Goal: Task Accomplishment & Management: Use online tool/utility

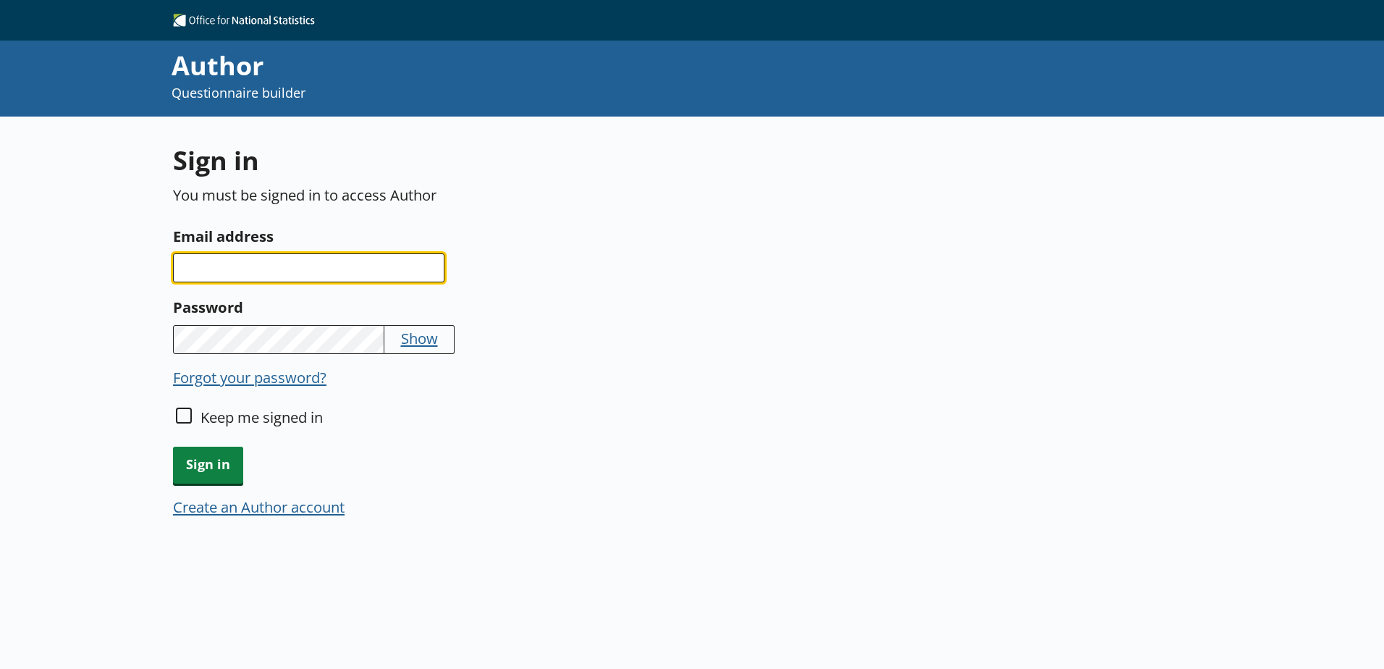
click at [305, 271] on input "Email address" at bounding box center [308, 267] width 271 height 29
click at [269, 273] on input "Email address" at bounding box center [308, 267] width 271 height 29
type input "[PERSON_NAME][EMAIL_ADDRESS][PERSON_NAME][DOMAIN_NAME]"
click at [250, 279] on input "Email address" at bounding box center [308, 267] width 271 height 29
type input "[PERSON_NAME][EMAIL_ADDRESS][PERSON_NAME][DOMAIN_NAME]"
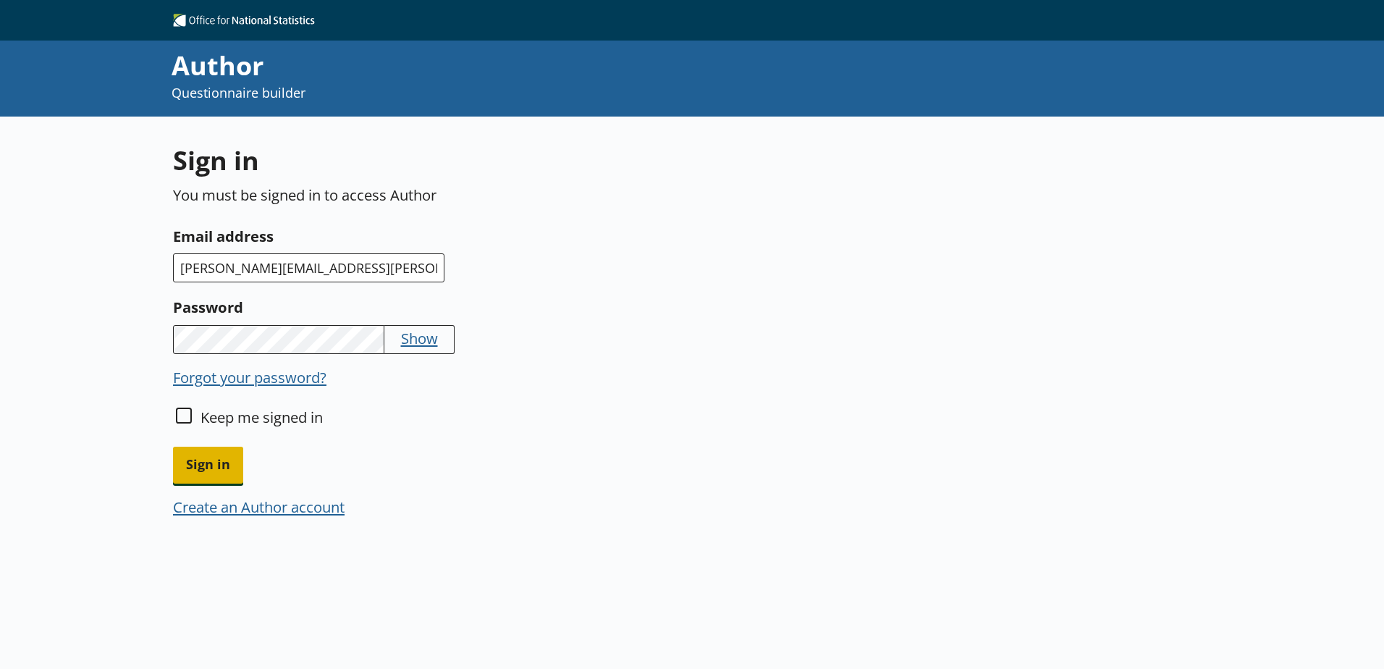
click at [203, 463] on span "Sign in" at bounding box center [208, 465] width 70 height 37
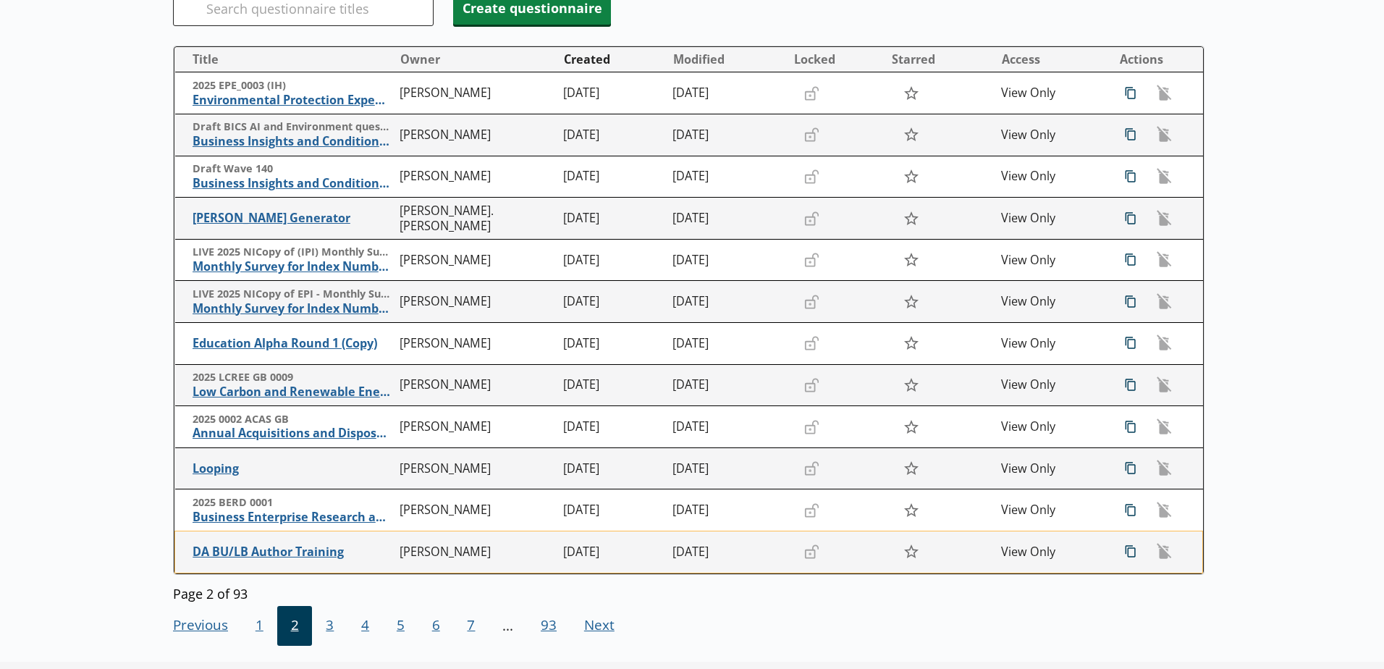
scroll to position [258, 0]
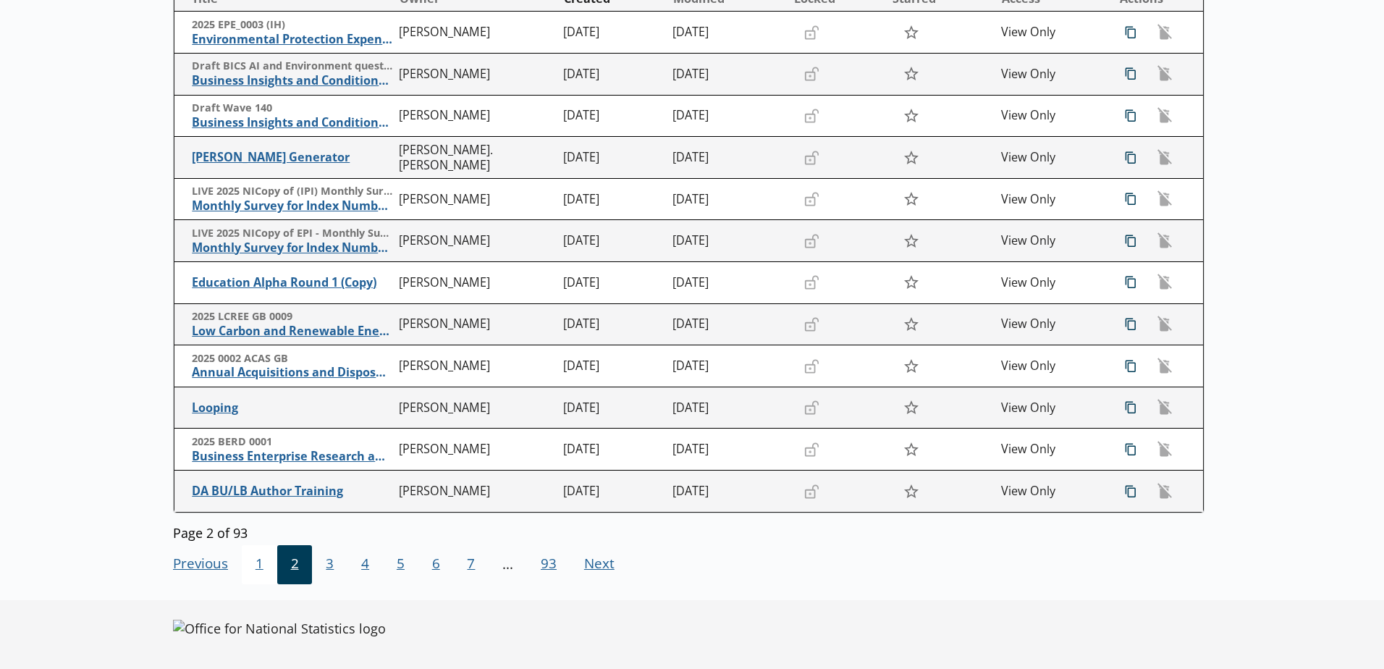
click at [253, 565] on span "1" at bounding box center [259, 564] width 35 height 39
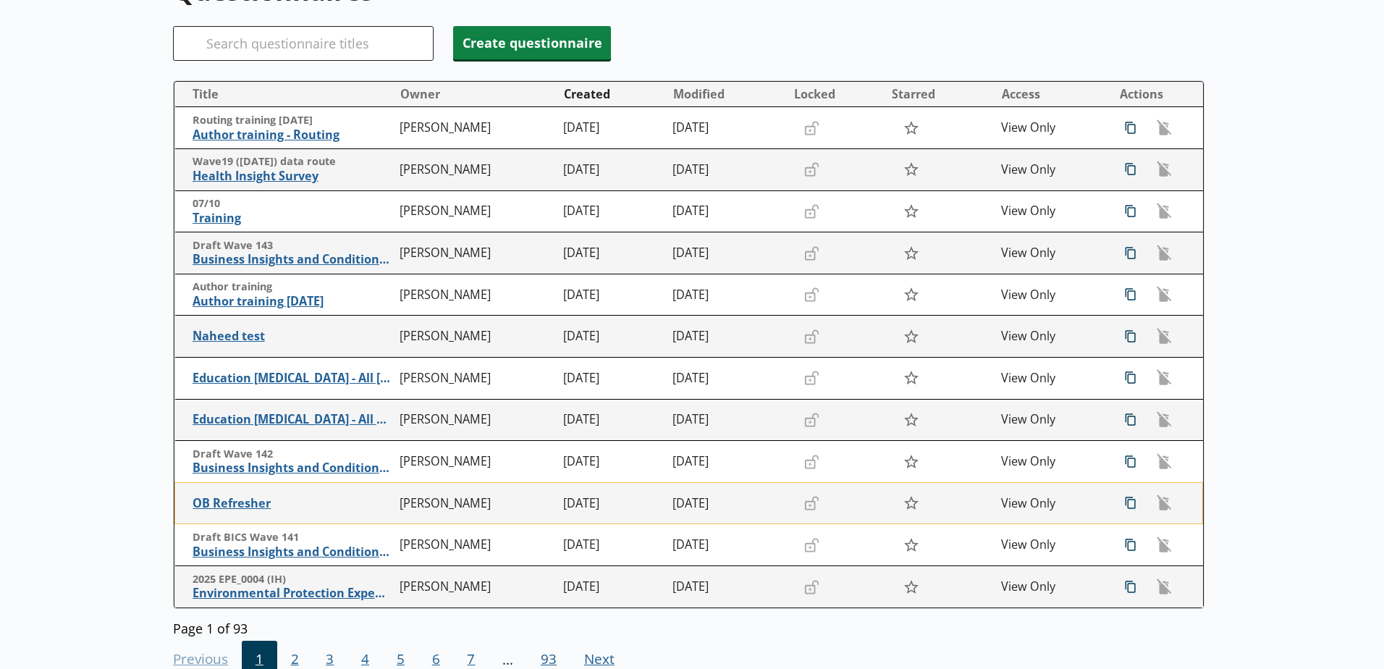
scroll to position [185, 0]
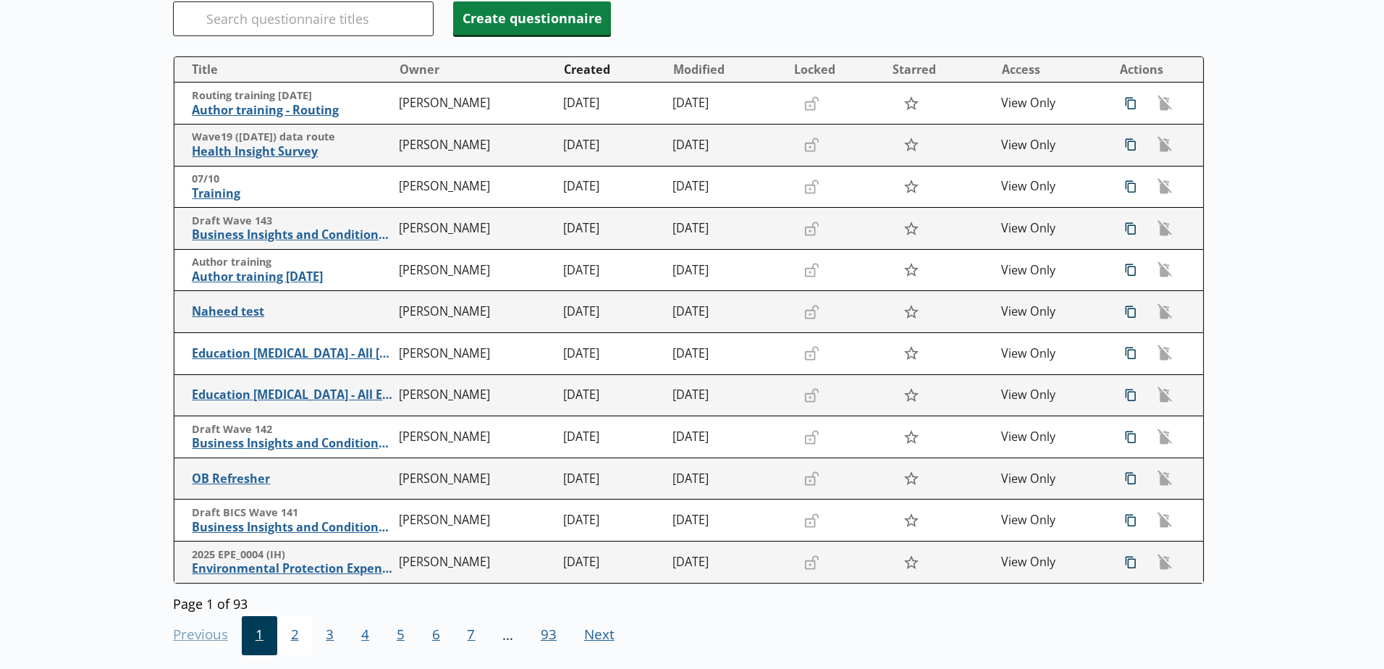
click at [301, 645] on span "2" at bounding box center [294, 635] width 35 height 39
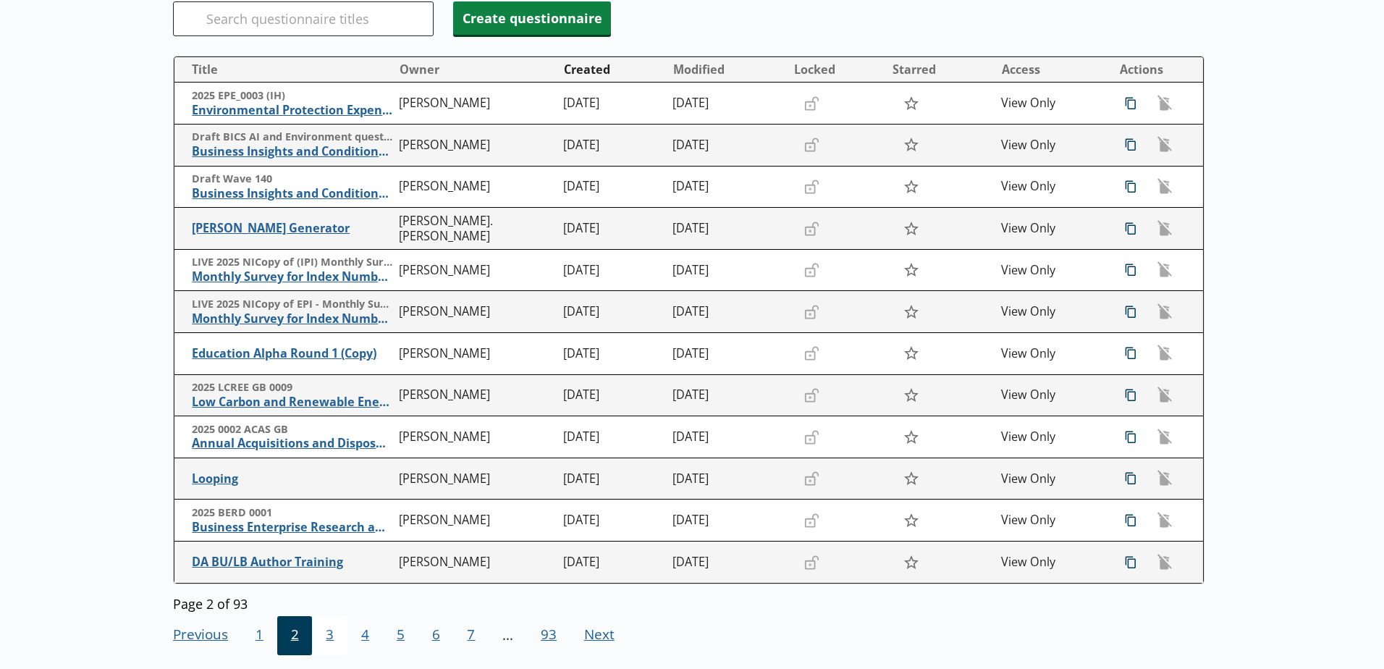
click at [321, 640] on span "3" at bounding box center [329, 635] width 35 height 39
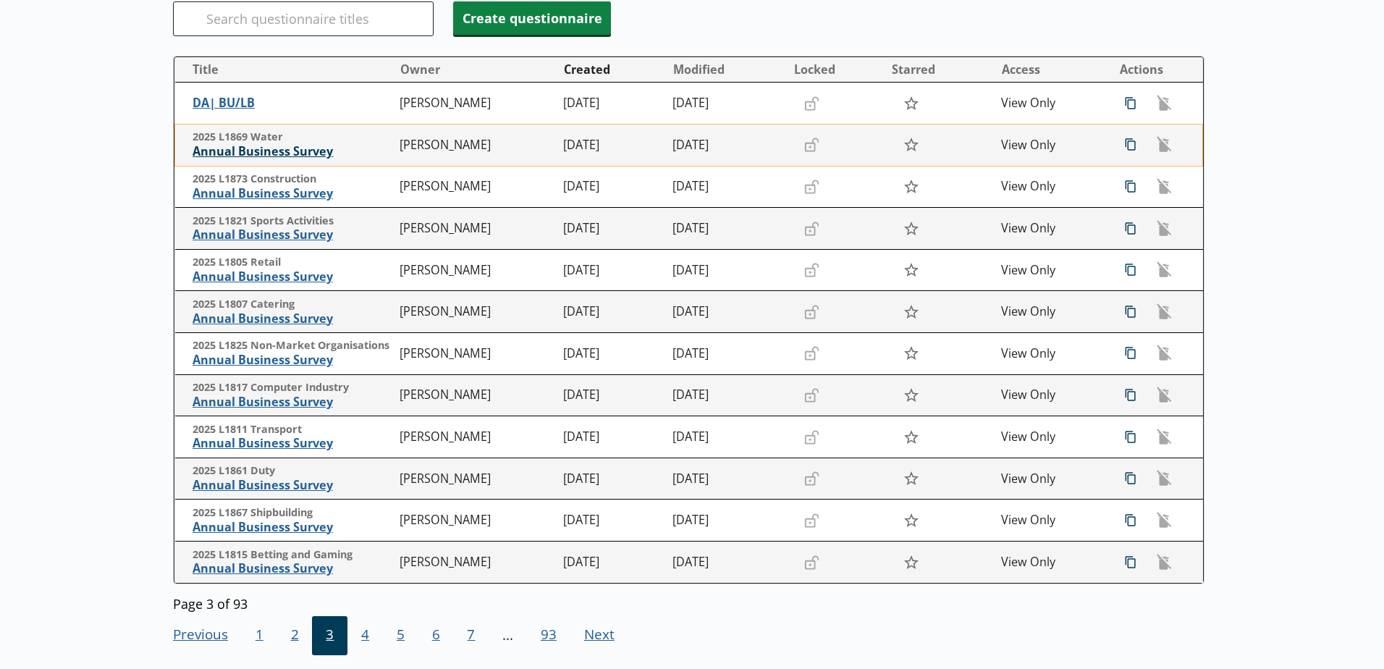
click at [271, 152] on span "Annual Business Survey" at bounding box center [293, 151] width 200 height 15
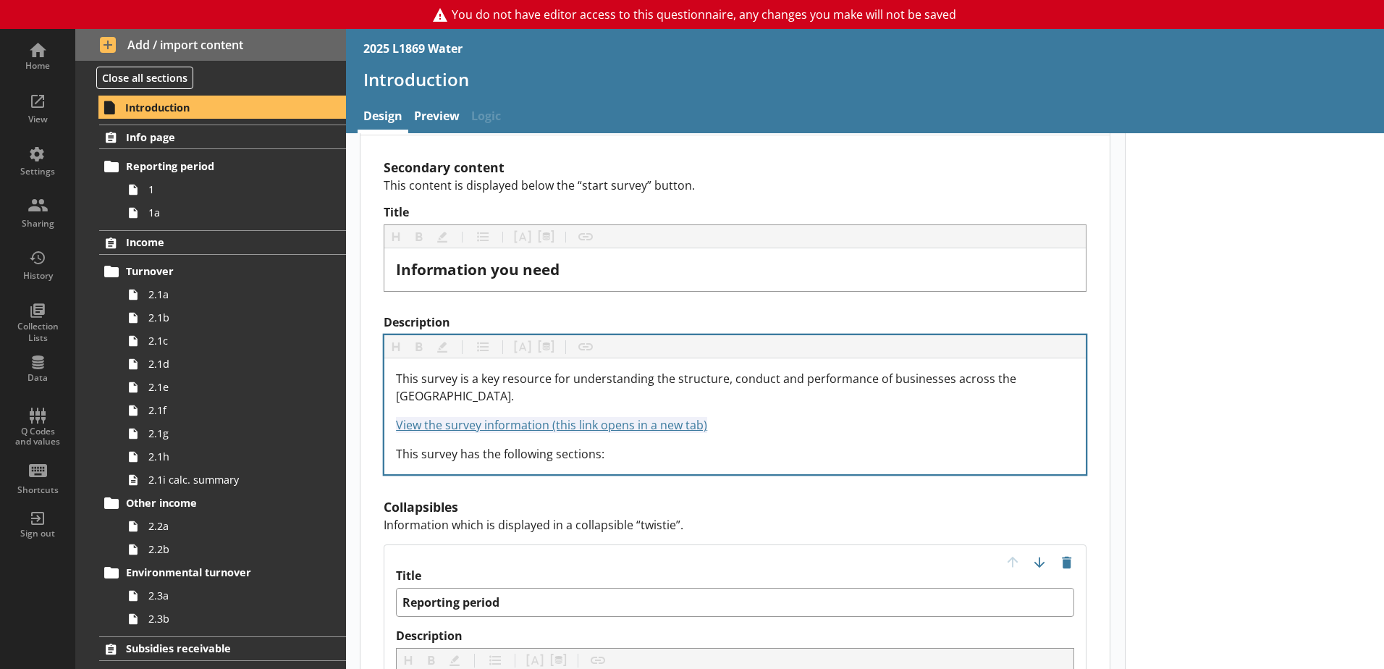
scroll to position [1086, 0]
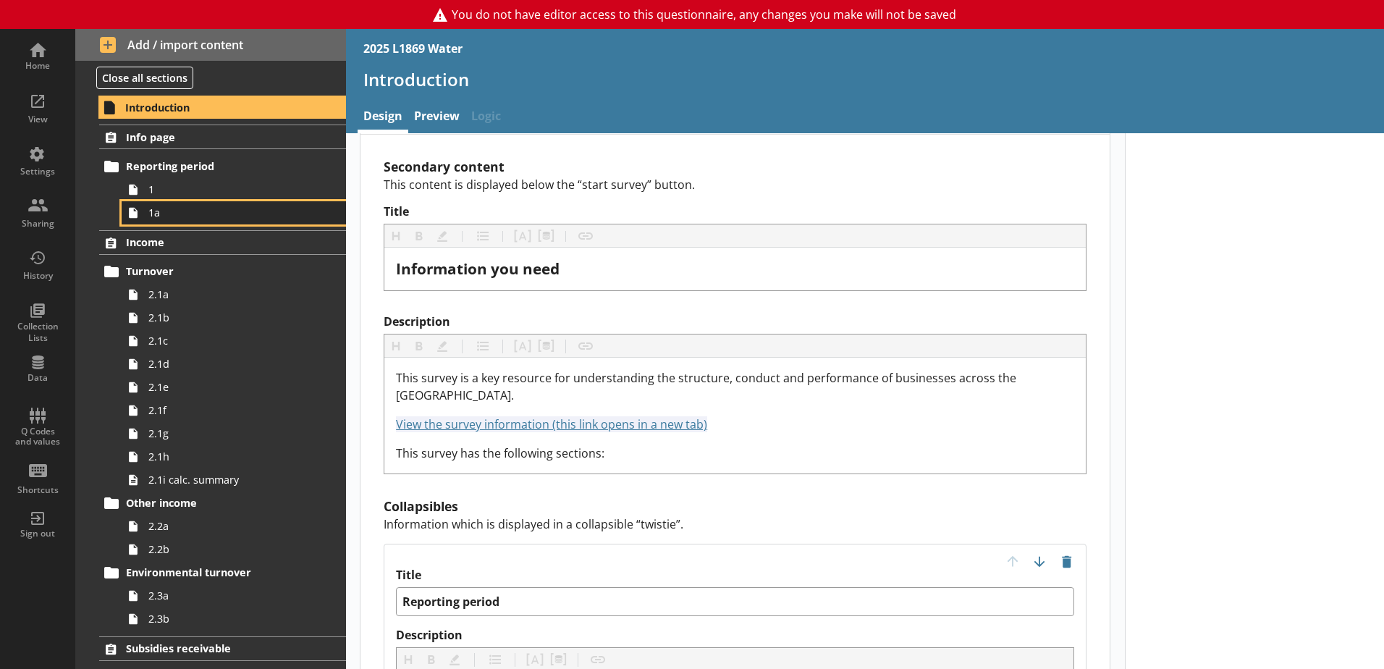
click at [157, 222] on link "1a" at bounding box center [234, 212] width 224 height 23
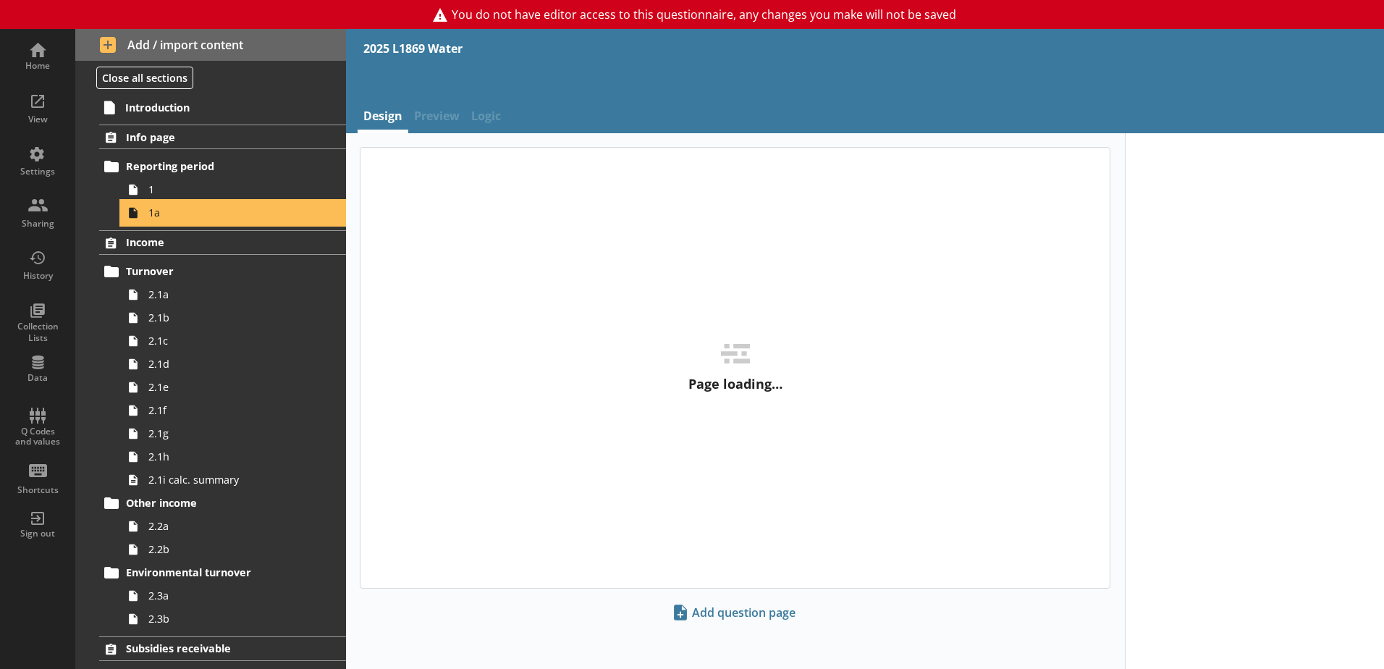
type textarea "x"
select select "ref_p_end_date"
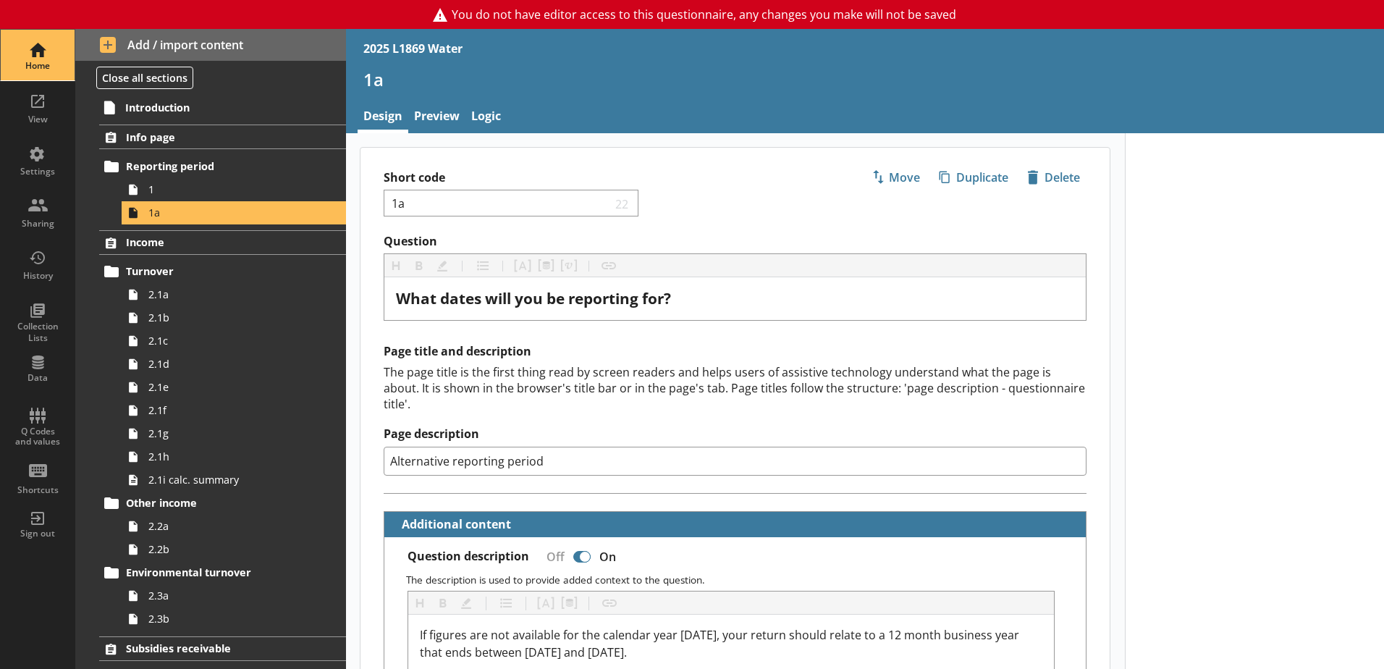
click at [43, 60] on div "Home" at bounding box center [37, 66] width 51 height 12
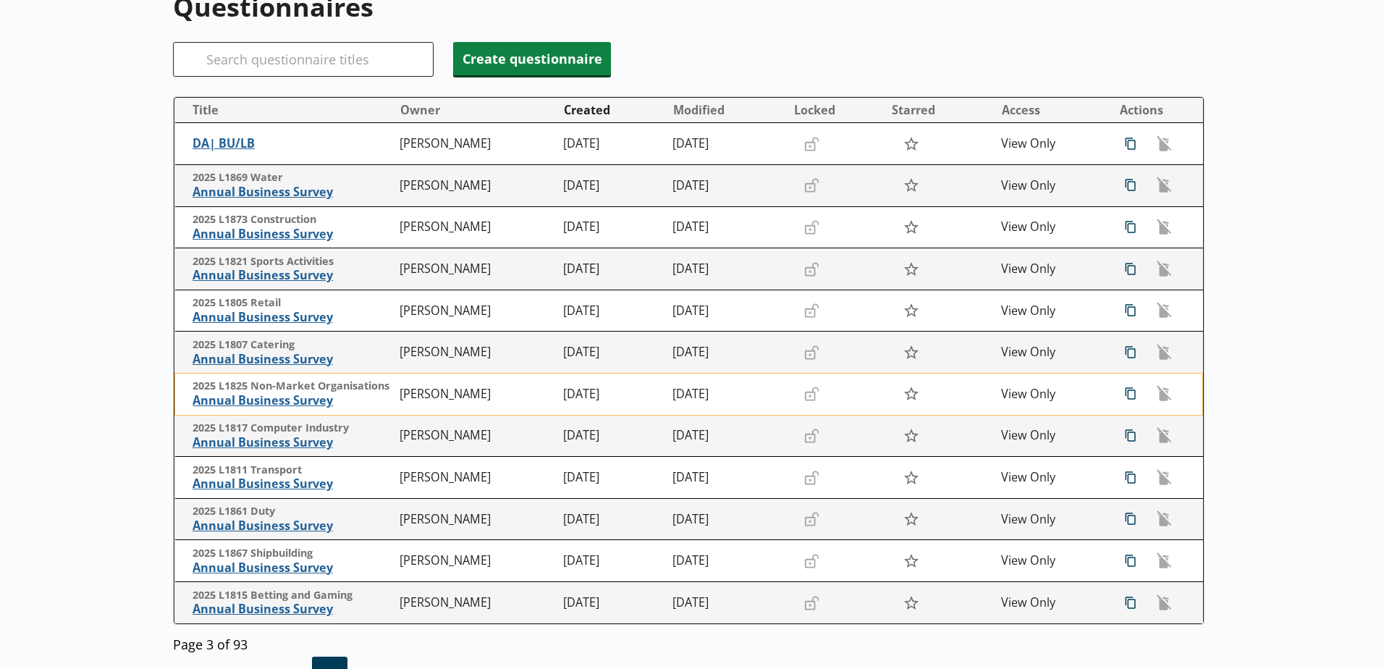
scroll to position [258, 0]
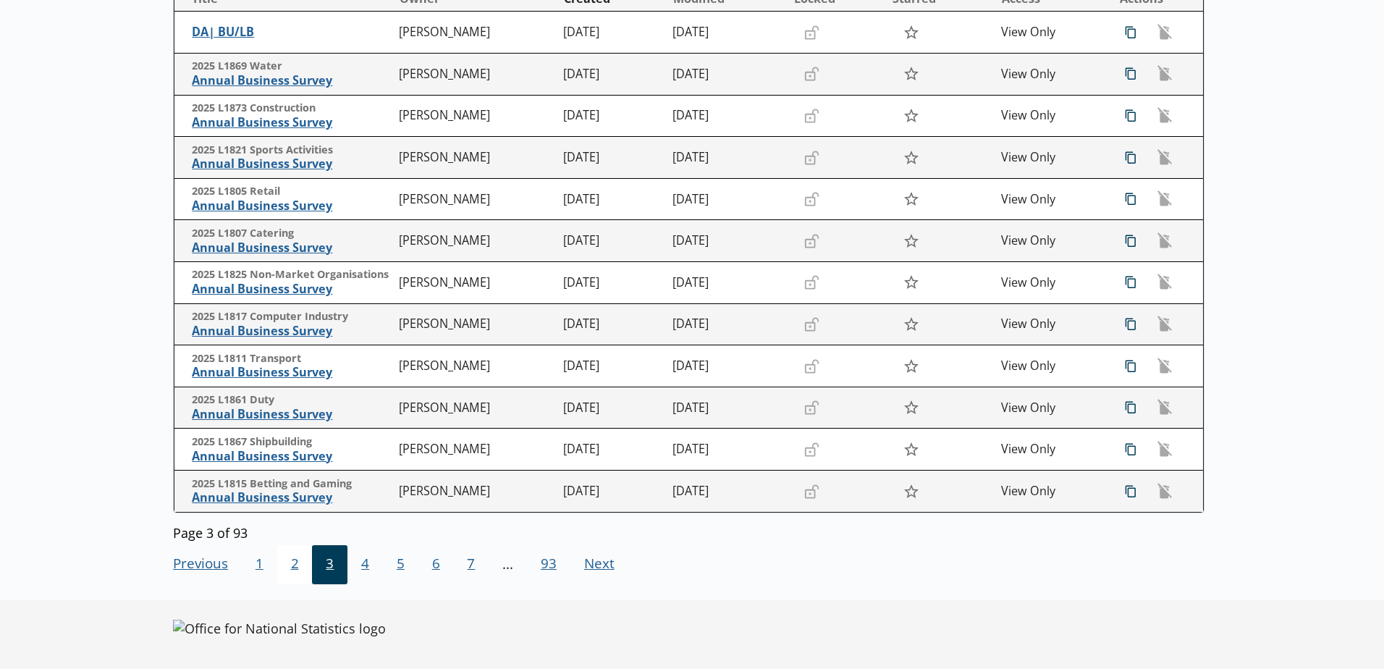
click at [289, 568] on span "2" at bounding box center [294, 564] width 35 height 39
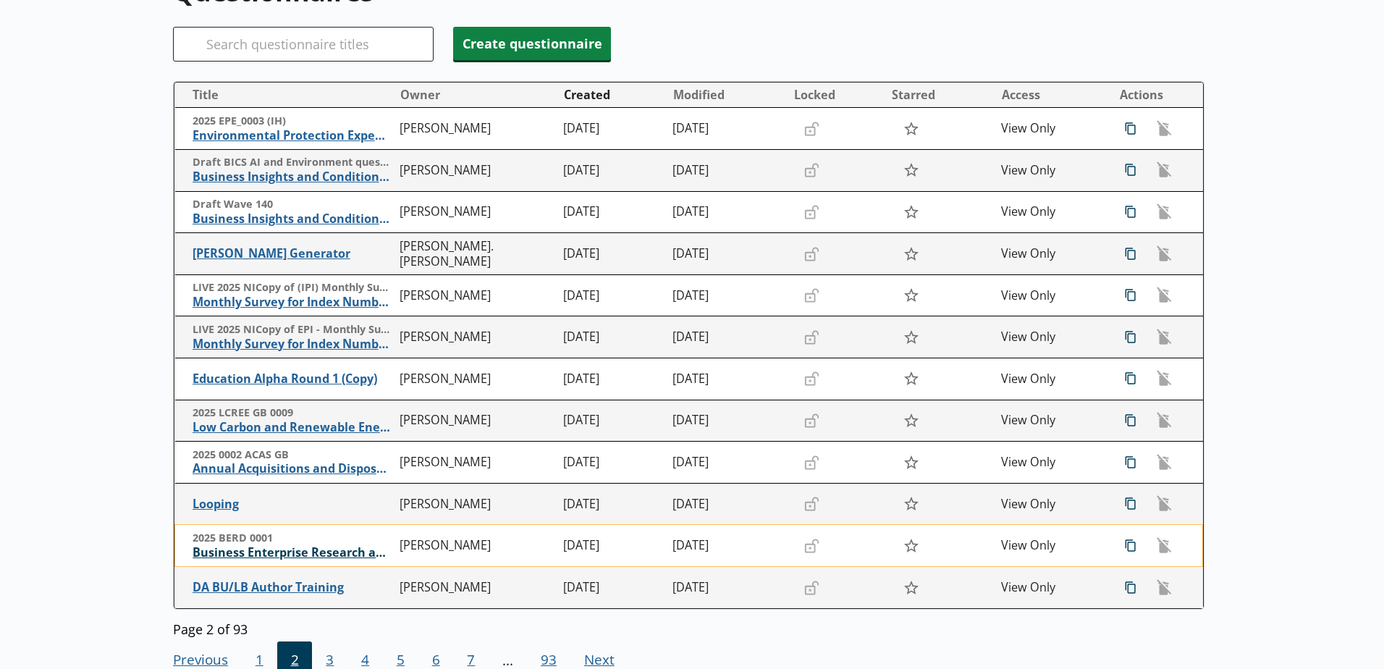
scroll to position [185, 0]
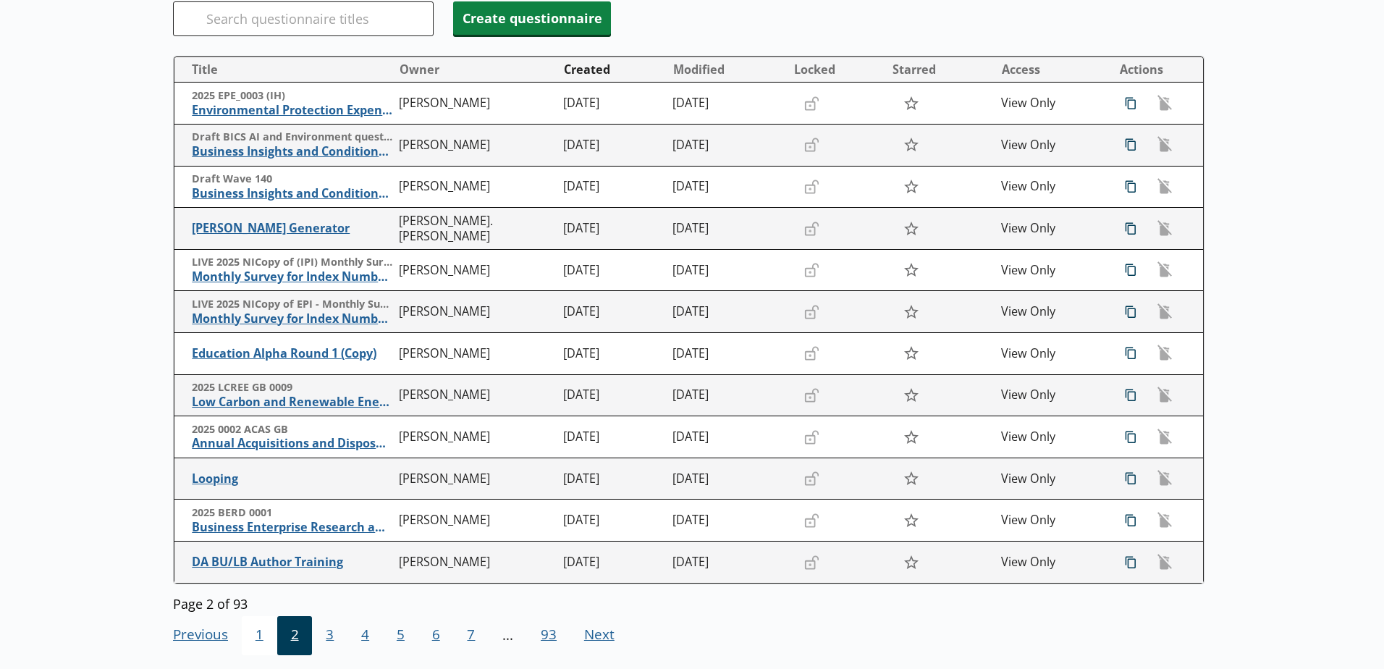
click at [259, 640] on span "1" at bounding box center [259, 635] width 35 height 39
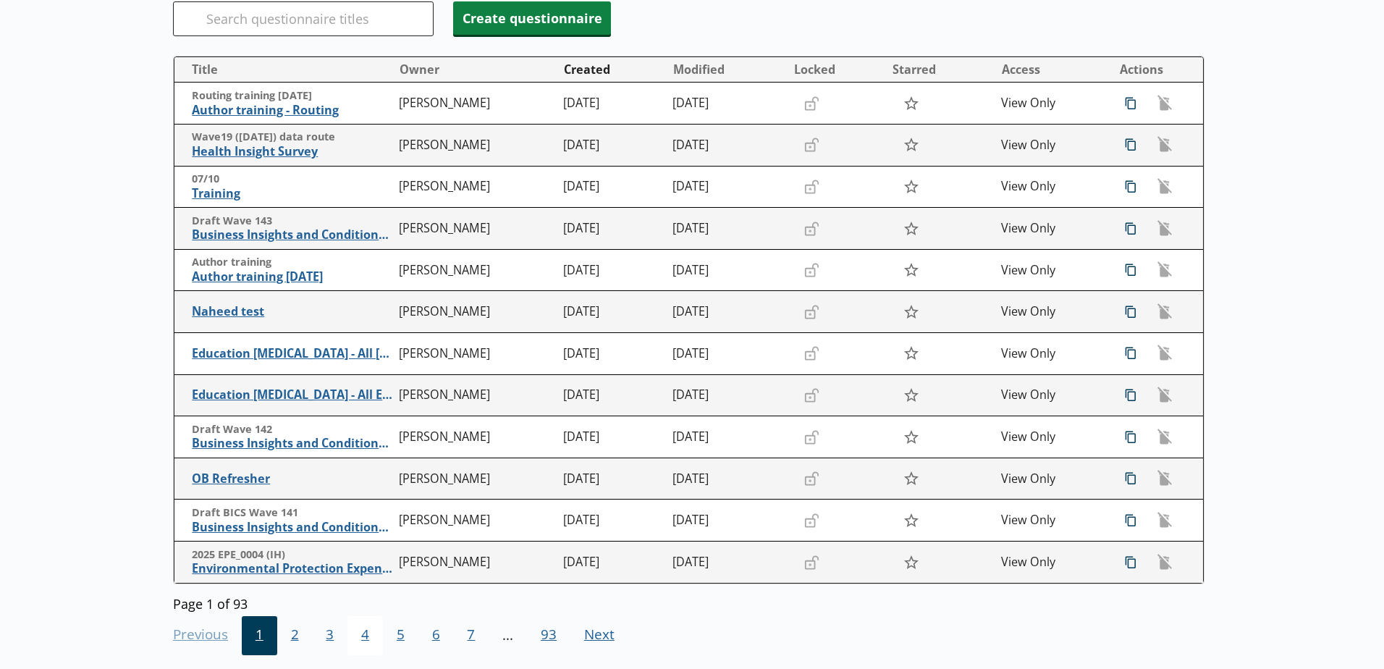
click at [366, 637] on span "4" at bounding box center [364, 635] width 35 height 39
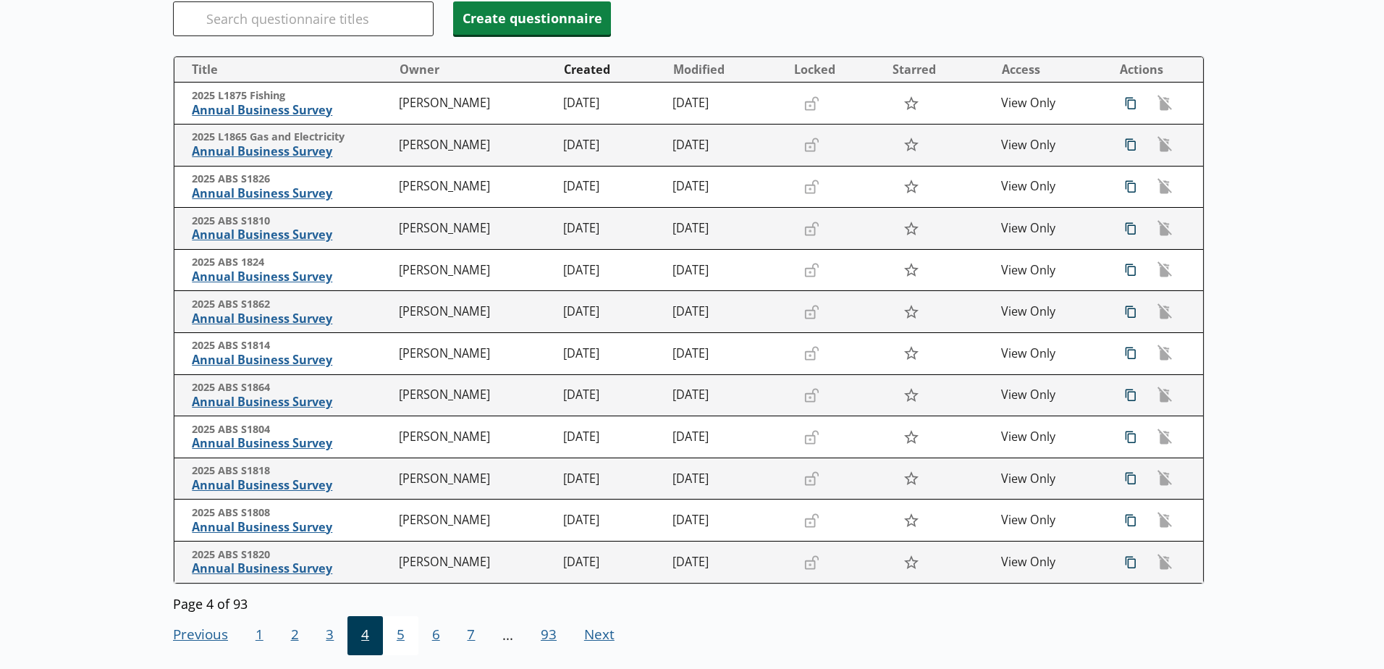
click at [398, 638] on span "5" at bounding box center [400, 635] width 35 height 39
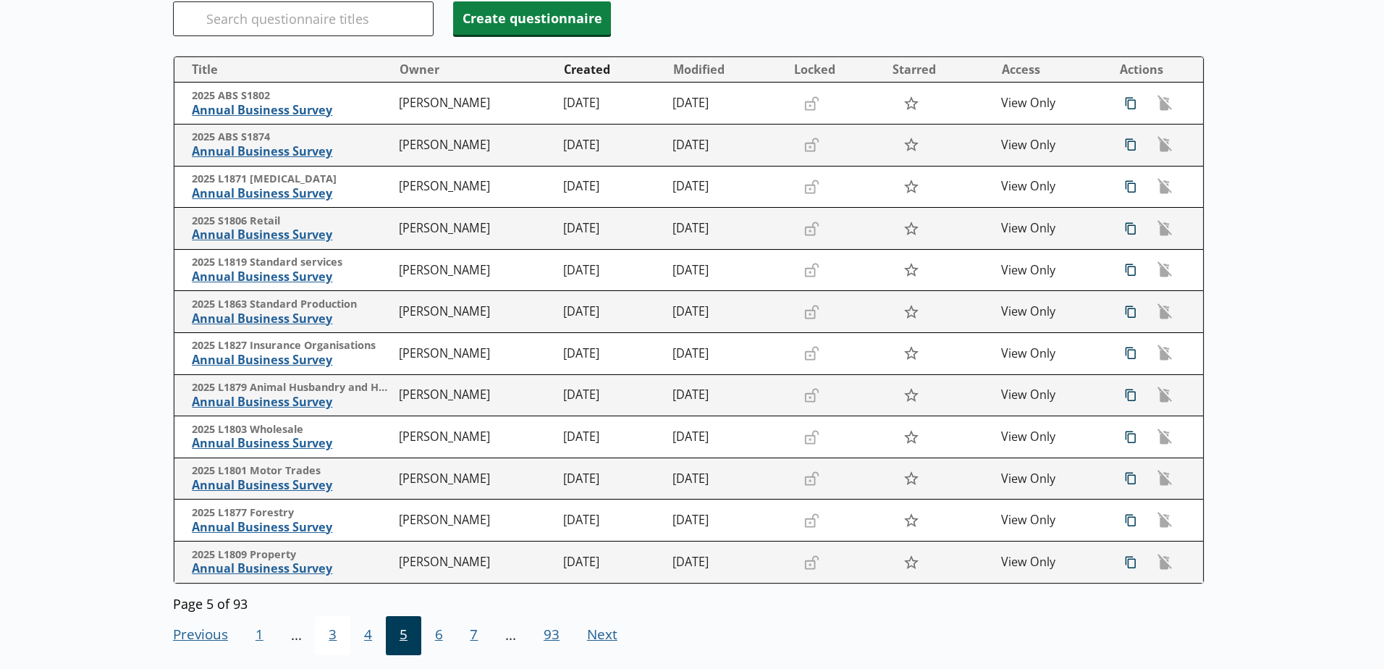
click at [330, 639] on span "3" at bounding box center [332, 635] width 35 height 39
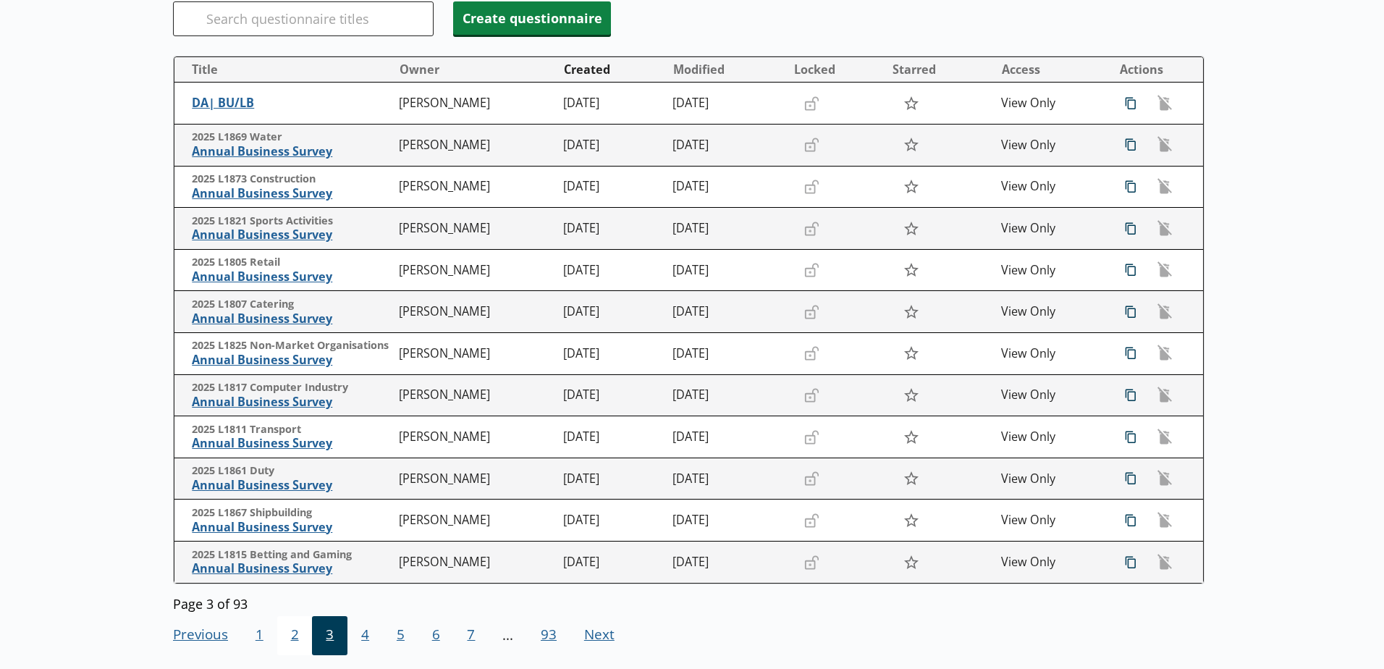
click at [301, 636] on span "2" at bounding box center [294, 635] width 35 height 39
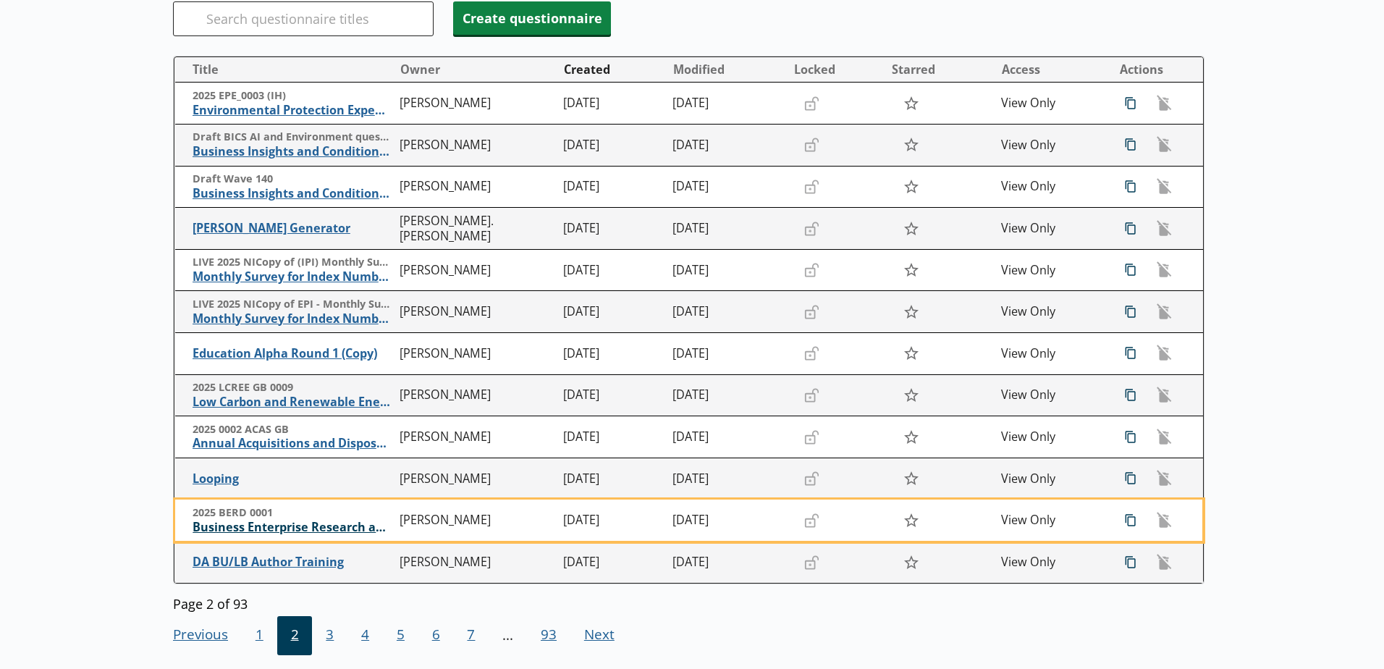
click at [308, 525] on span "Business Enterprise Research and Development" at bounding box center [293, 527] width 200 height 15
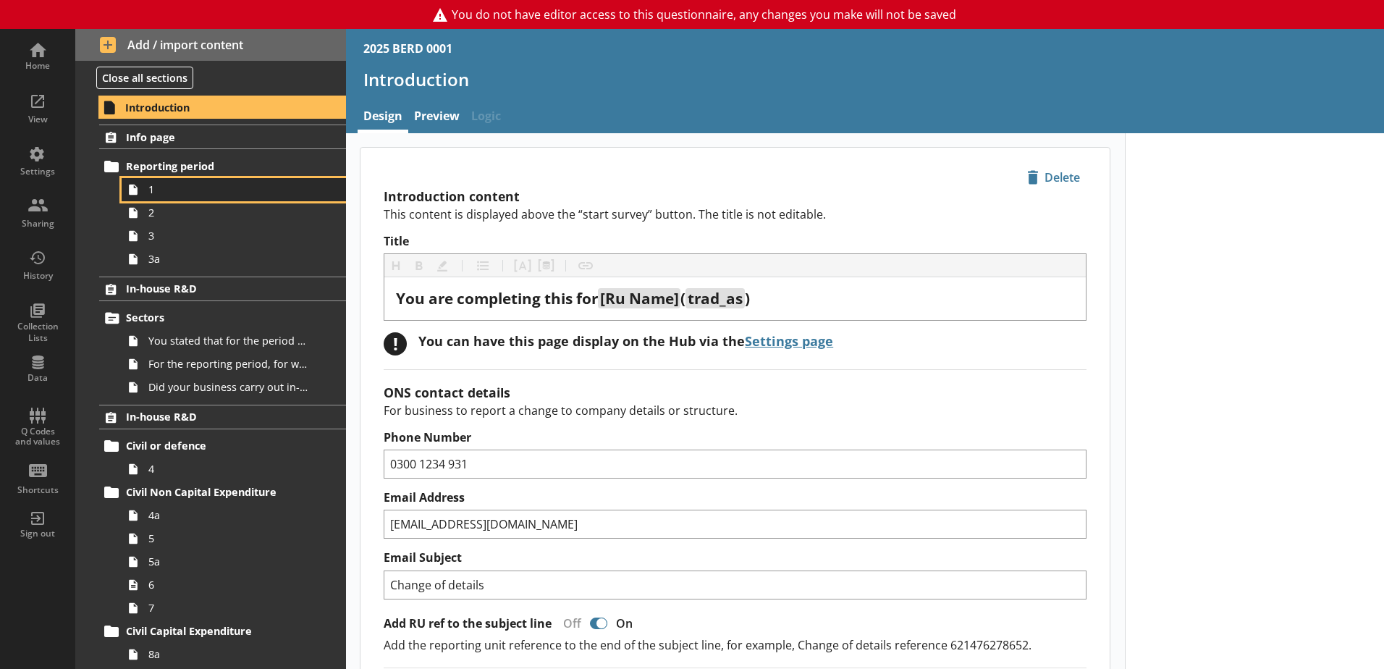
click at [128, 191] on icon at bounding box center [133, 189] width 23 height 23
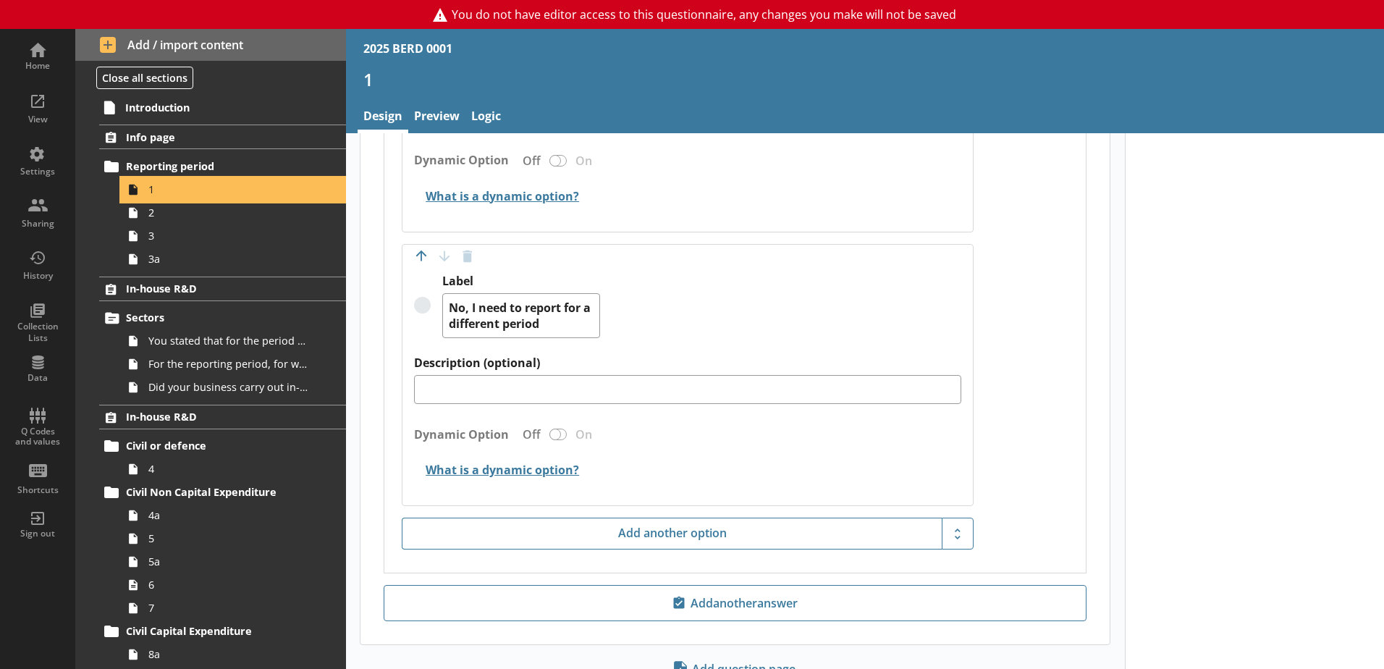
scroll to position [1231, 0]
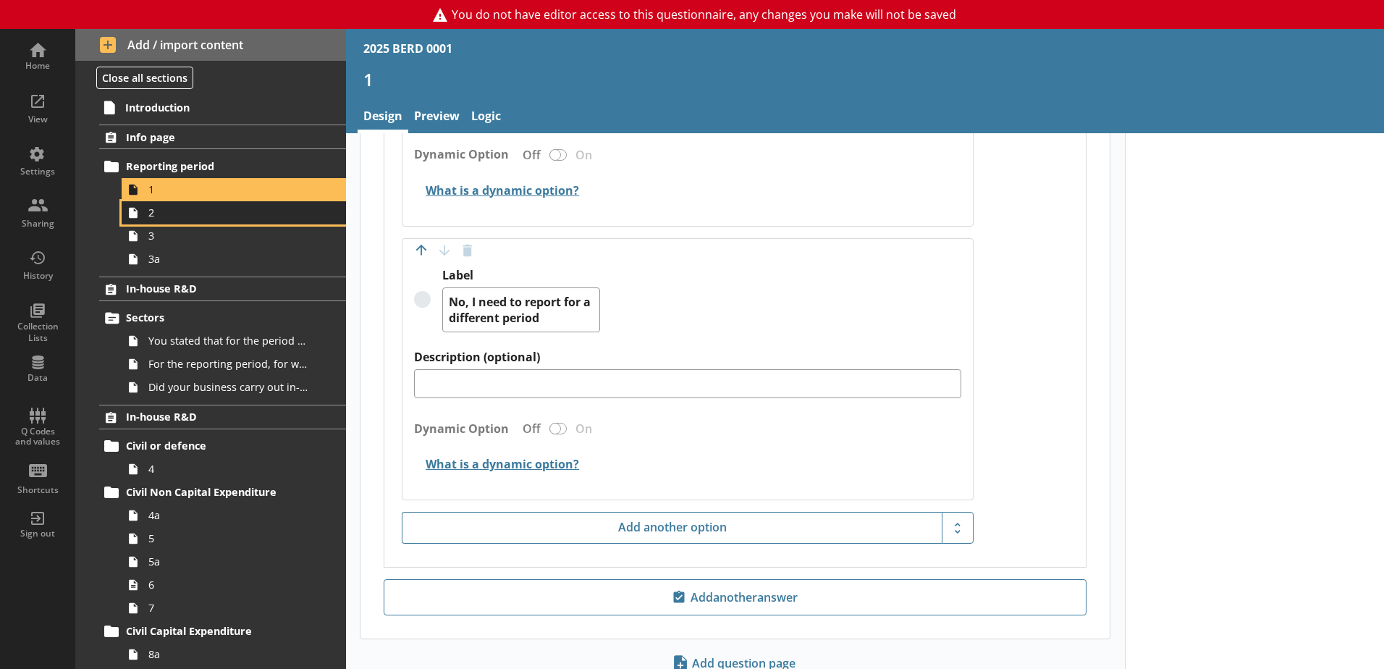
click at [149, 217] on span "2" at bounding box center [228, 213] width 161 height 14
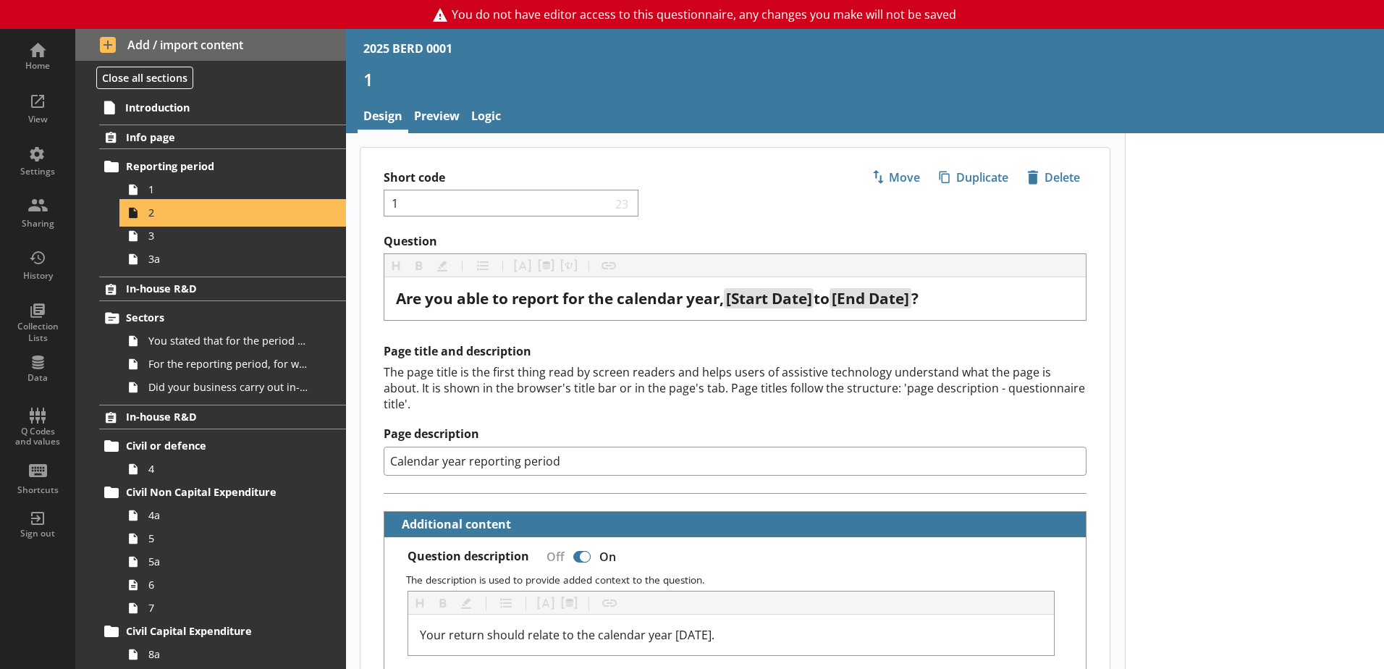
type textarea "x"
select select "ref_p_end_date"
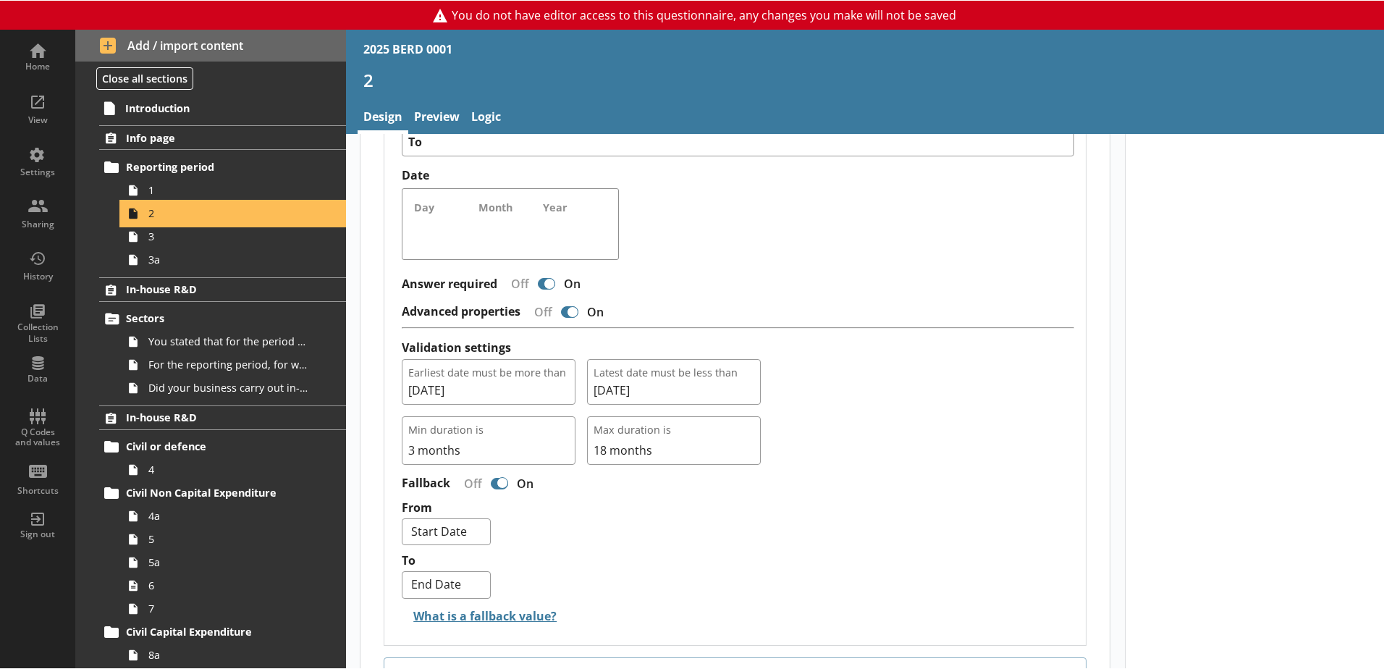
scroll to position [1231, 0]
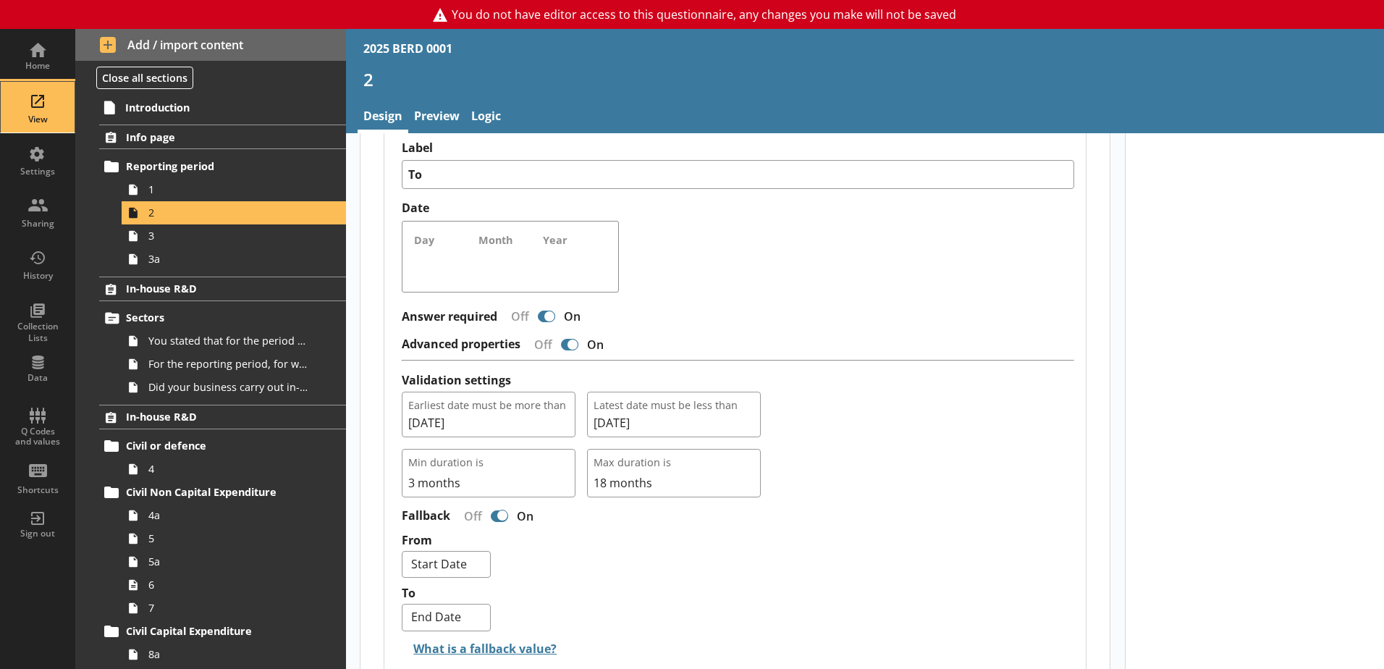
click at [29, 106] on div "View" at bounding box center [37, 107] width 51 height 51
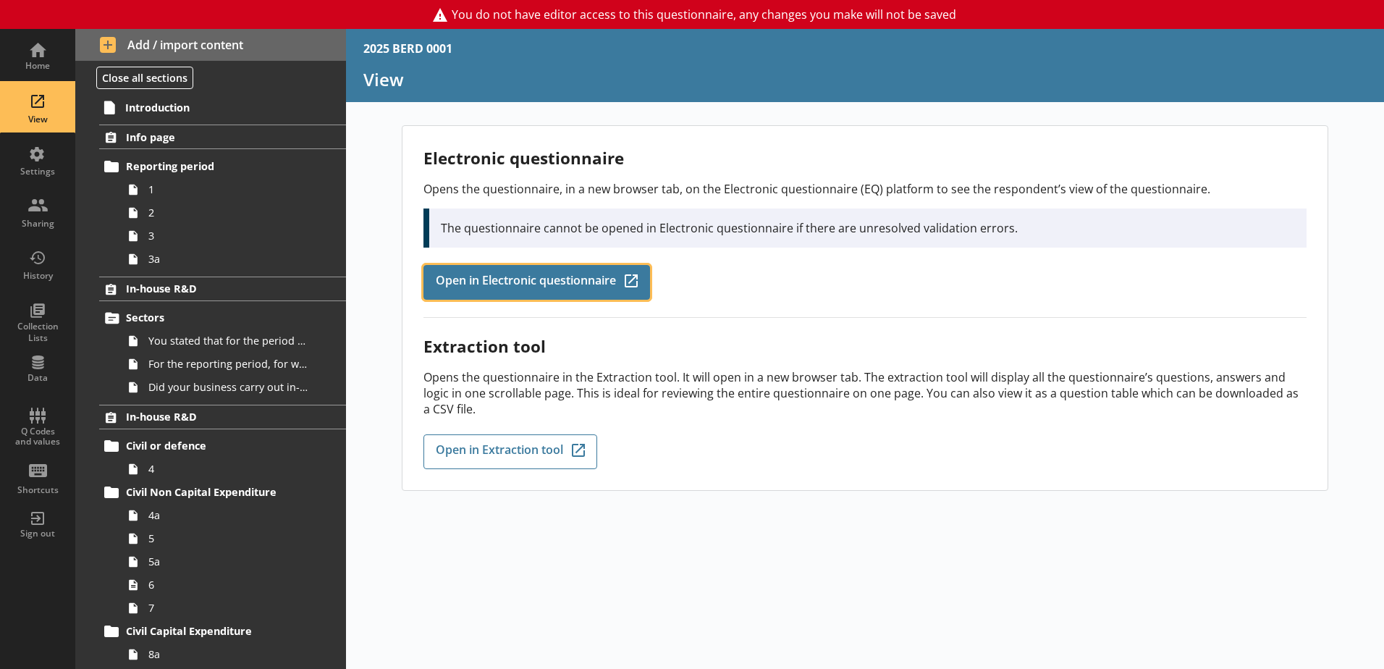
click at [480, 268] on link "Open in Electronic questionnaire Q-Codes_Icon Created with Sketch." at bounding box center [536, 282] width 227 height 35
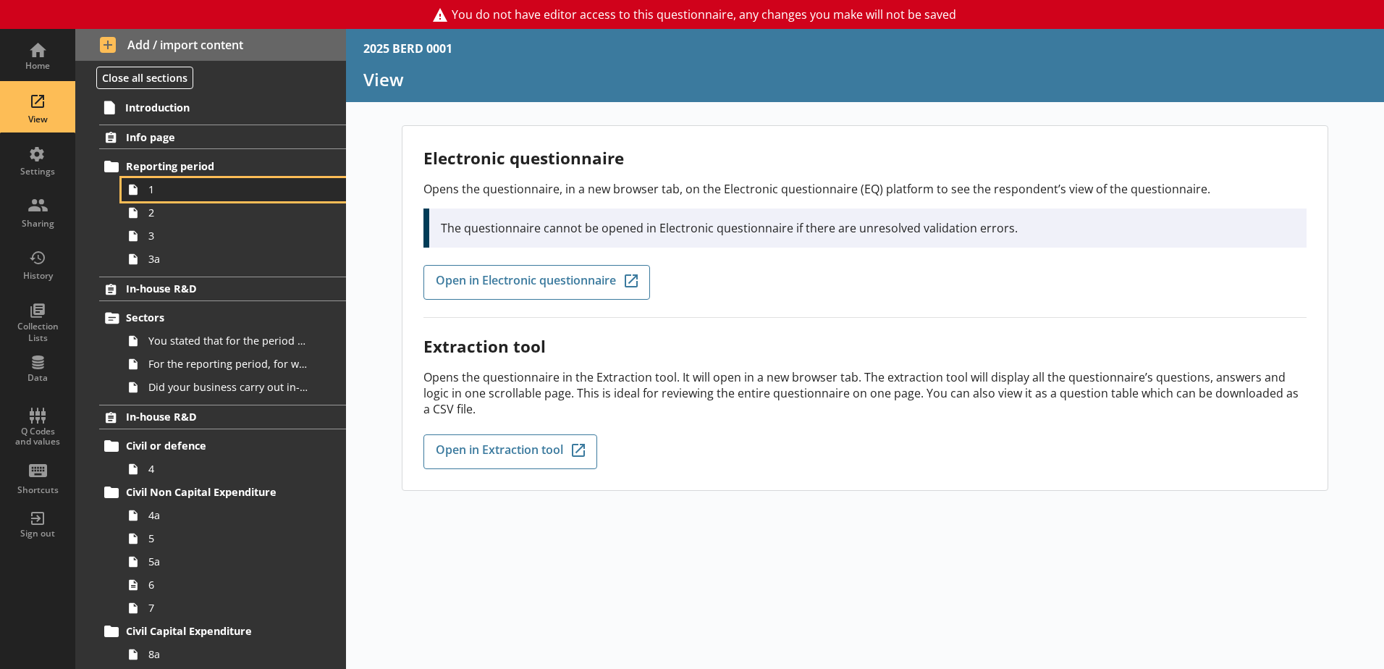
click at [157, 193] on span "1" at bounding box center [228, 189] width 161 height 14
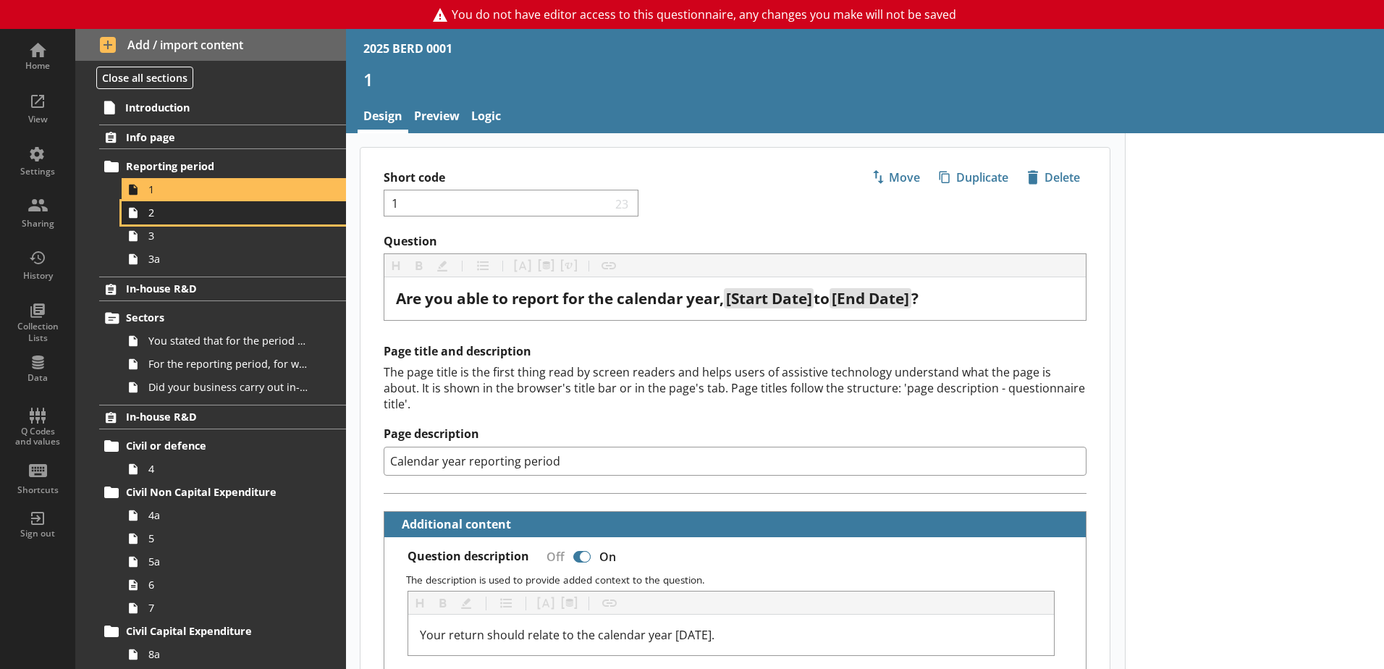
type textarea "x"
click at [160, 216] on span "2" at bounding box center [228, 213] width 161 height 14
select select "ref_p_end_date"
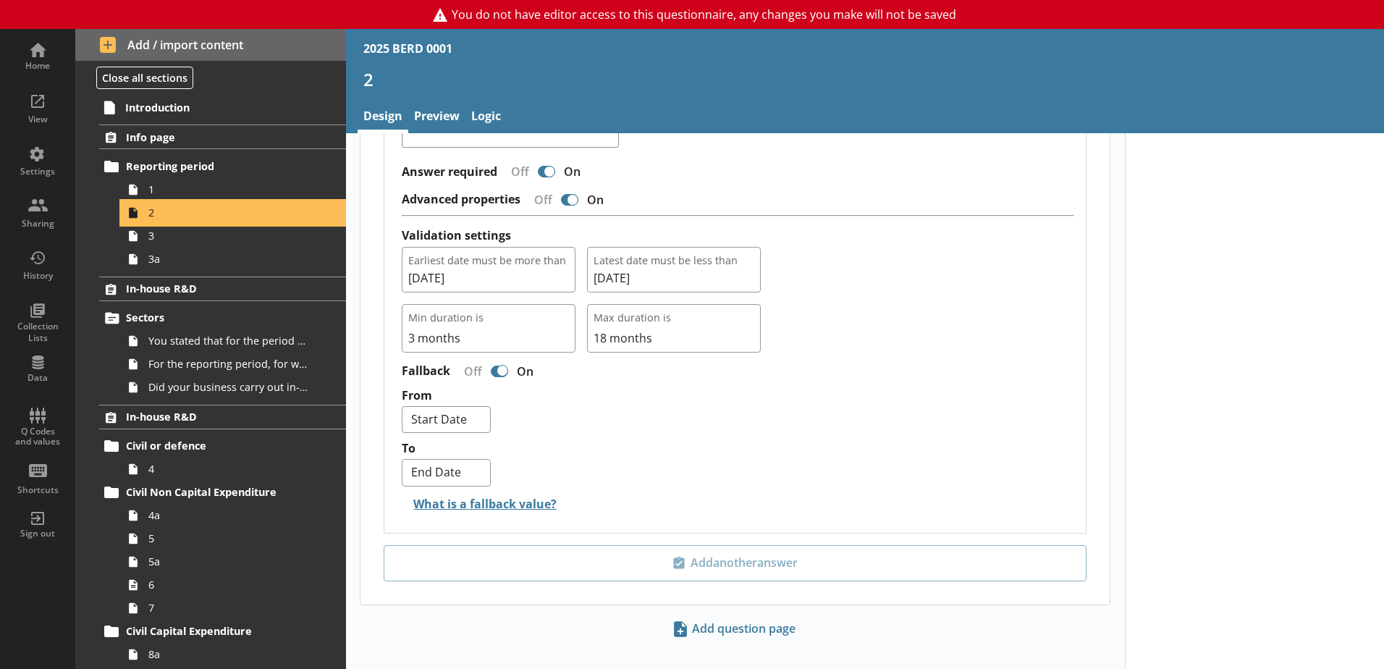
scroll to position [1378, 0]
type textarea "x"
